Goal: Use online tool/utility: Use online tool/utility

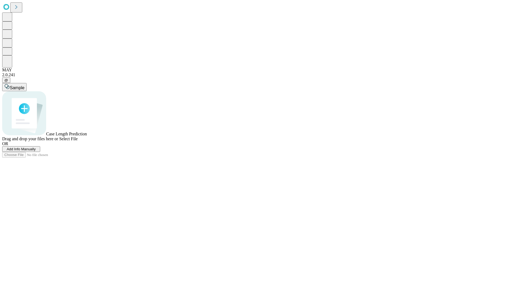
click at [78, 141] on span "Select File" at bounding box center [68, 139] width 18 height 5
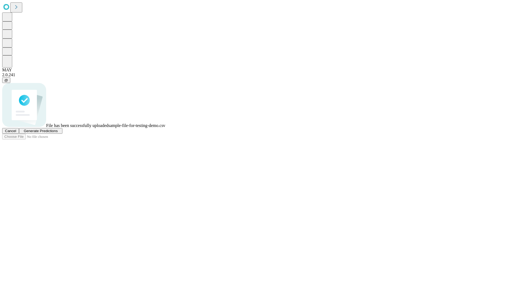
click at [58, 133] on span "Generate Predictions" at bounding box center [41, 131] width 34 height 4
